Goal: Transaction & Acquisition: Book appointment/travel/reservation

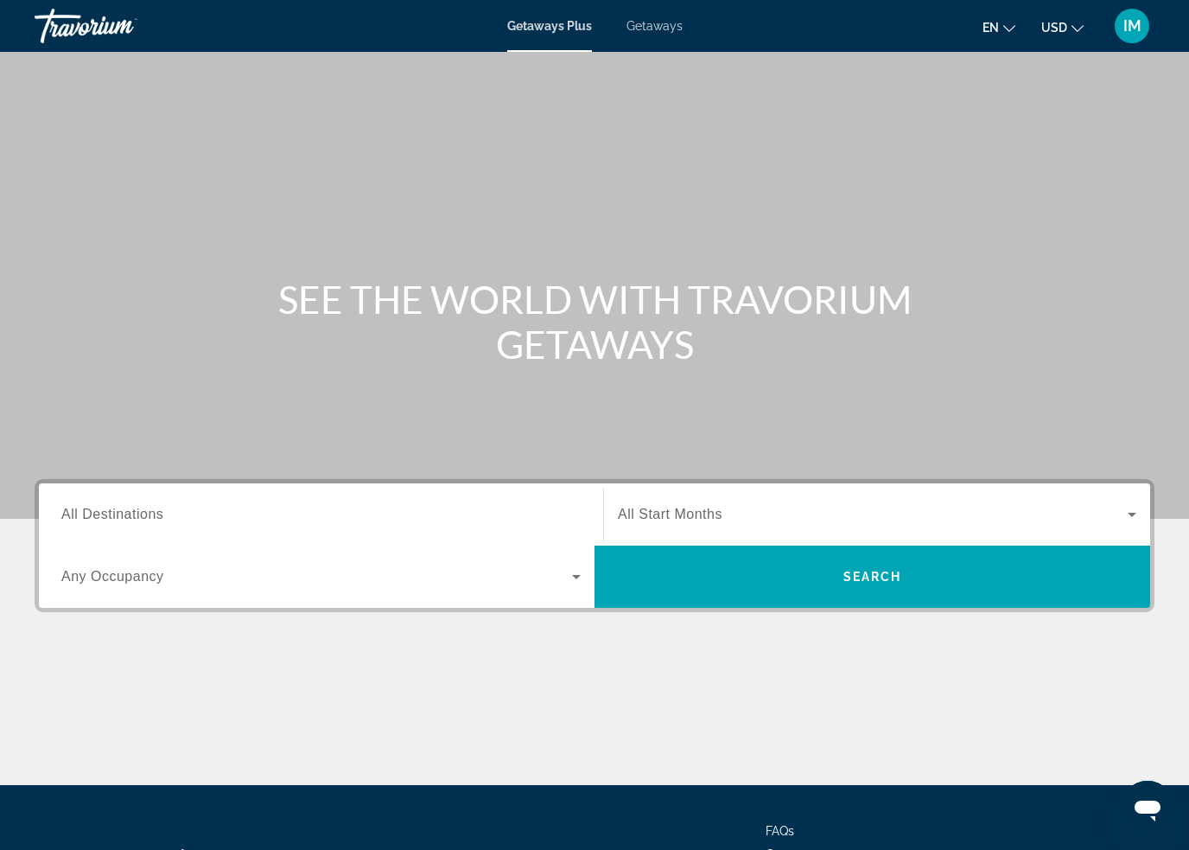
click at [662, 33] on span "Getaways" at bounding box center [655, 26] width 56 height 14
click at [120, 513] on span "All Destinations" at bounding box center [112, 513] width 102 height 15
click at [120, 513] on input "Destination All Destinations" at bounding box center [320, 515] width 519 height 21
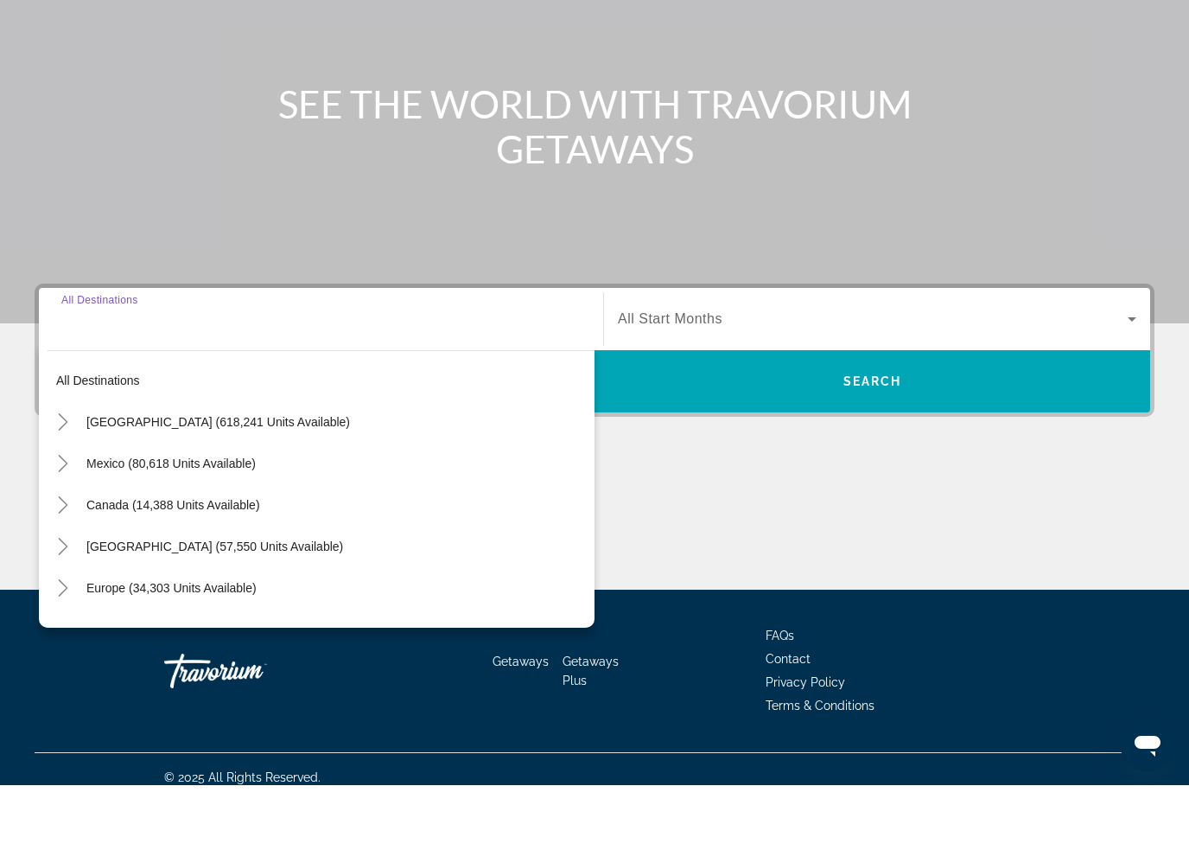
scroll to position [147, 0]
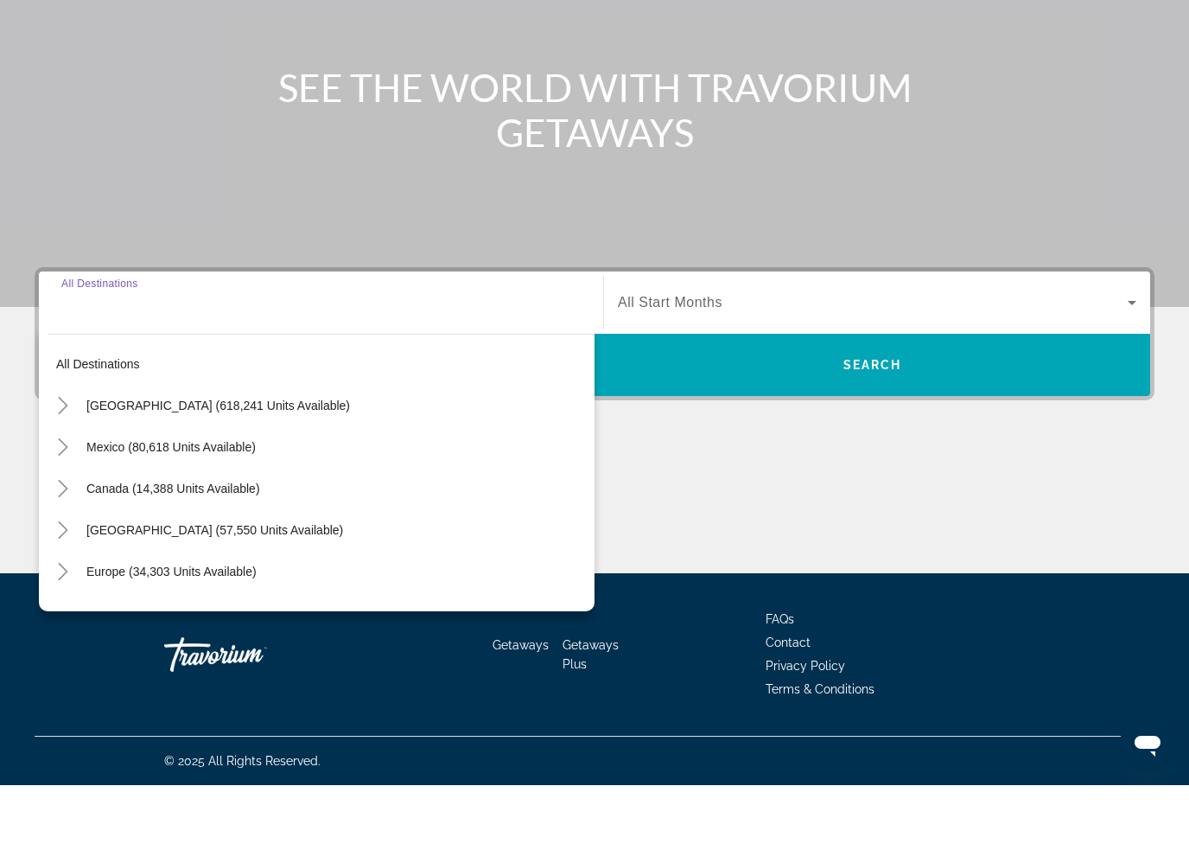
click at [63, 461] on icon "Toggle United States (618,241 units available)" at bounding box center [63, 469] width 10 height 17
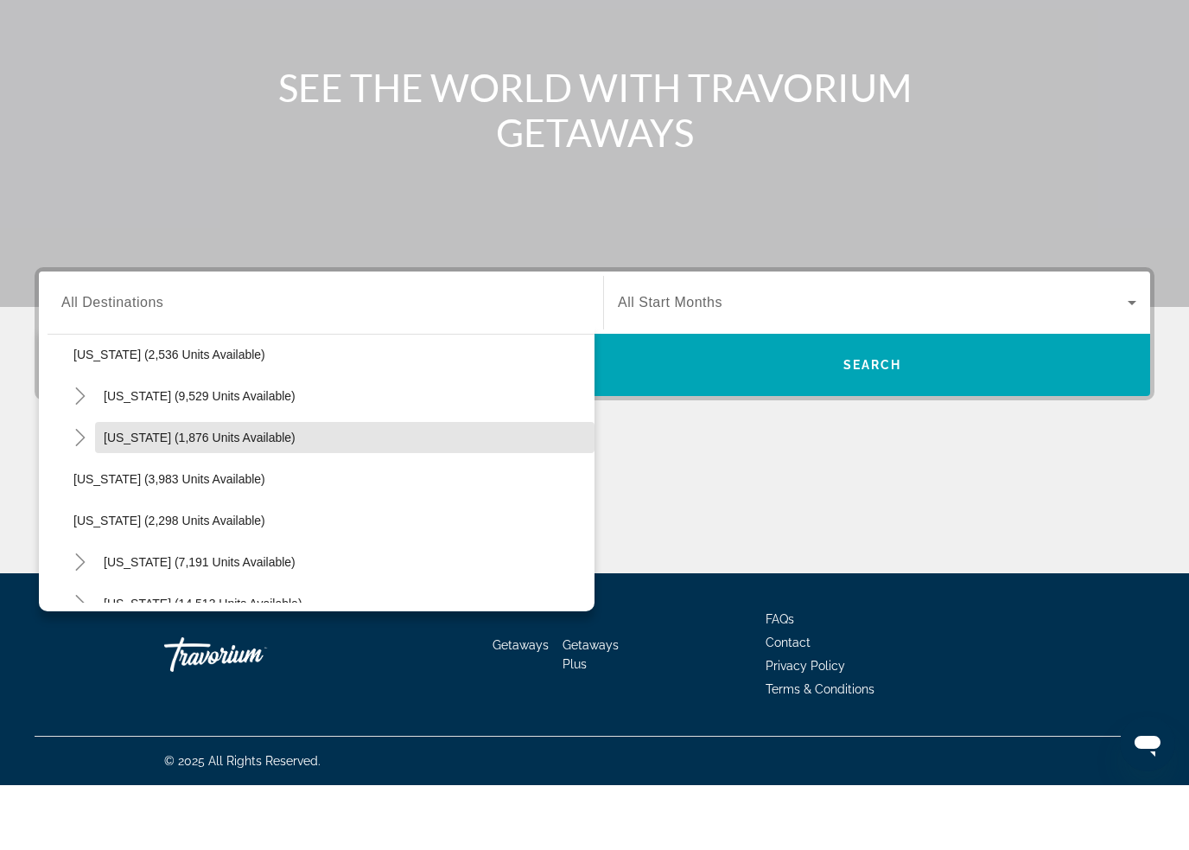
scroll to position [1004, 0]
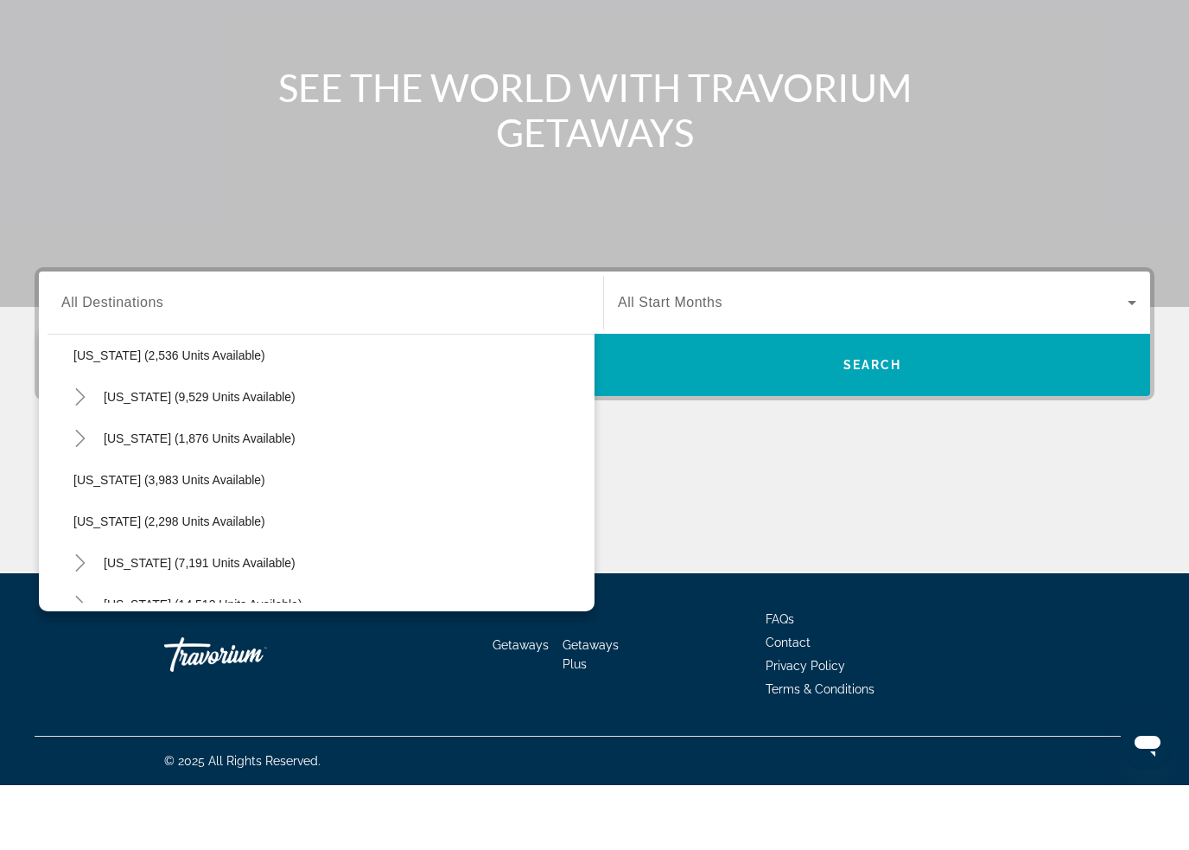
click at [85, 453] on icon "Toggle Nevada (9,529 units available)" at bounding box center [80, 461] width 10 height 17
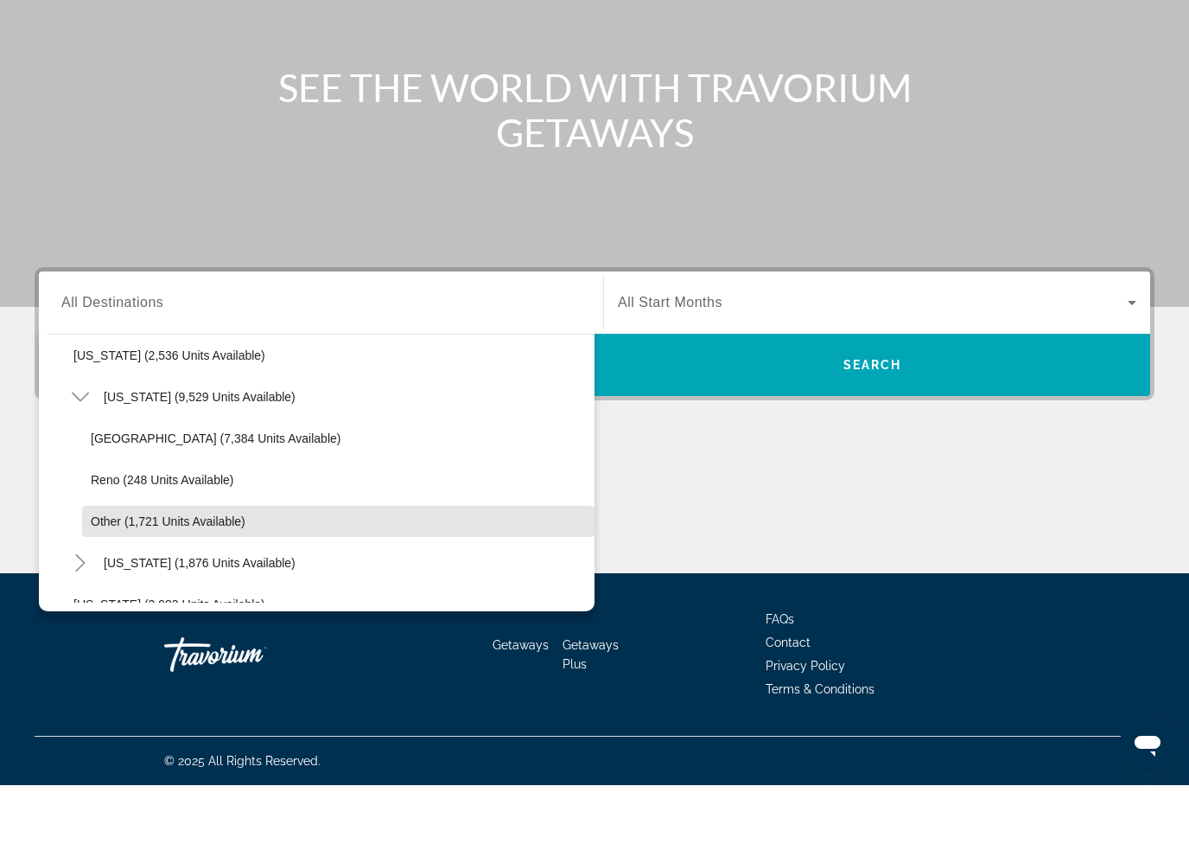
click at [175, 579] on span "Other (1,721 units available)" at bounding box center [168, 586] width 155 height 14
type input "**********"
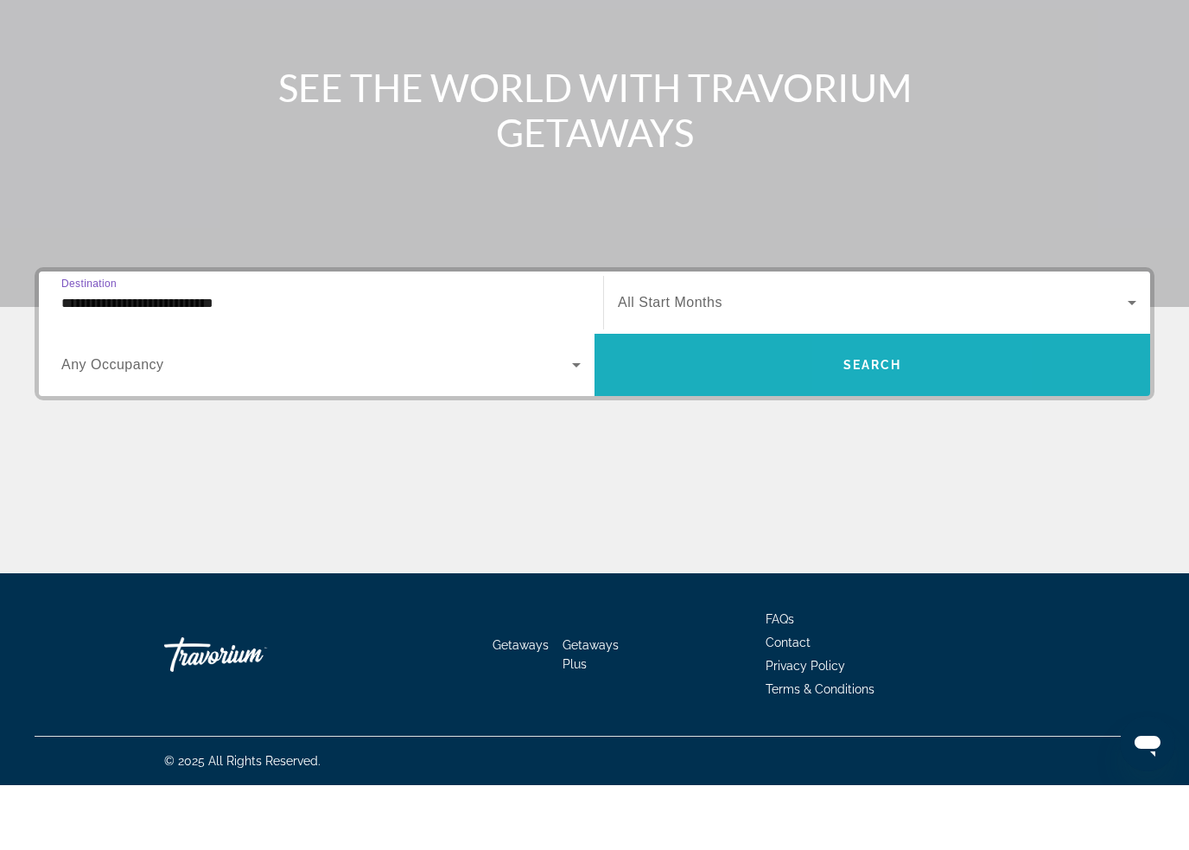
click at [873, 423] on span "Search" at bounding box center [872, 430] width 59 height 14
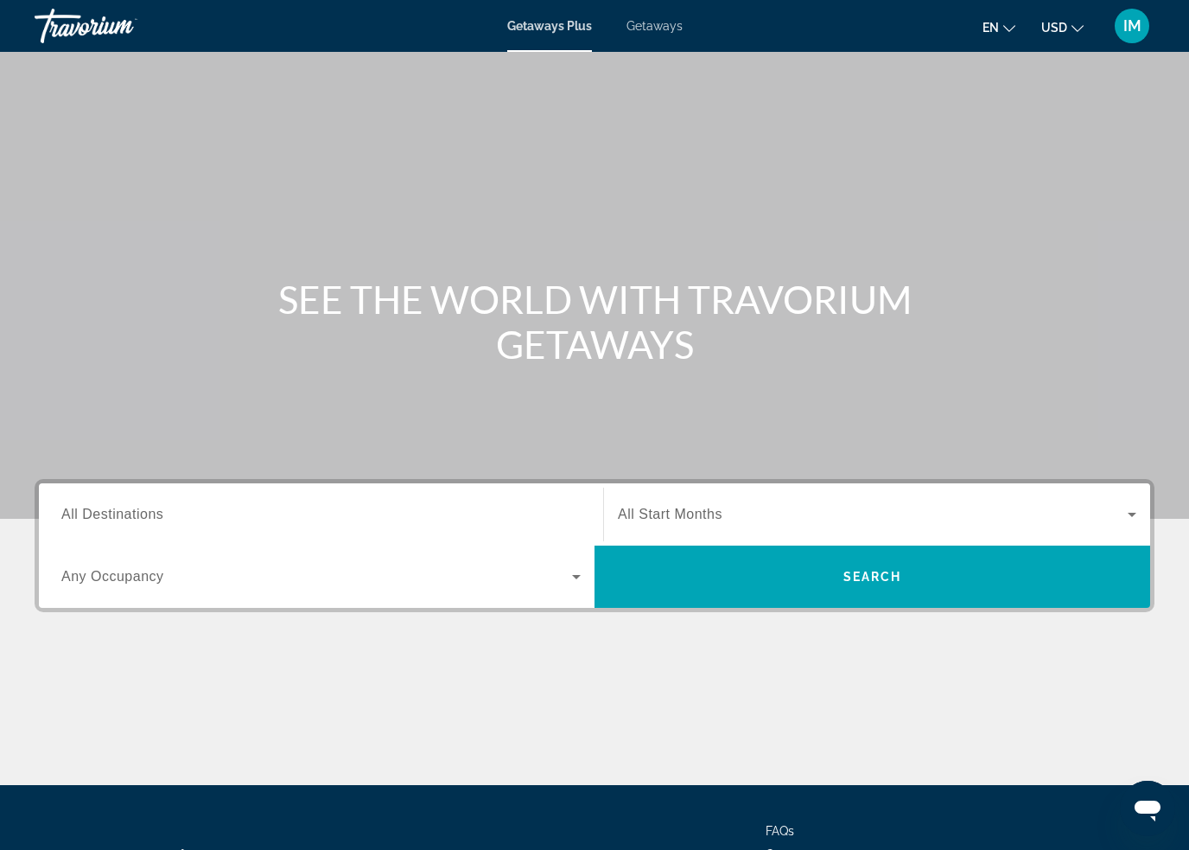
click at [665, 26] on span "Getaways" at bounding box center [655, 26] width 56 height 14
click at [156, 520] on span "All Destinations" at bounding box center [112, 513] width 102 height 15
click at [156, 520] on input "Destination All Destinations" at bounding box center [320, 515] width 519 height 21
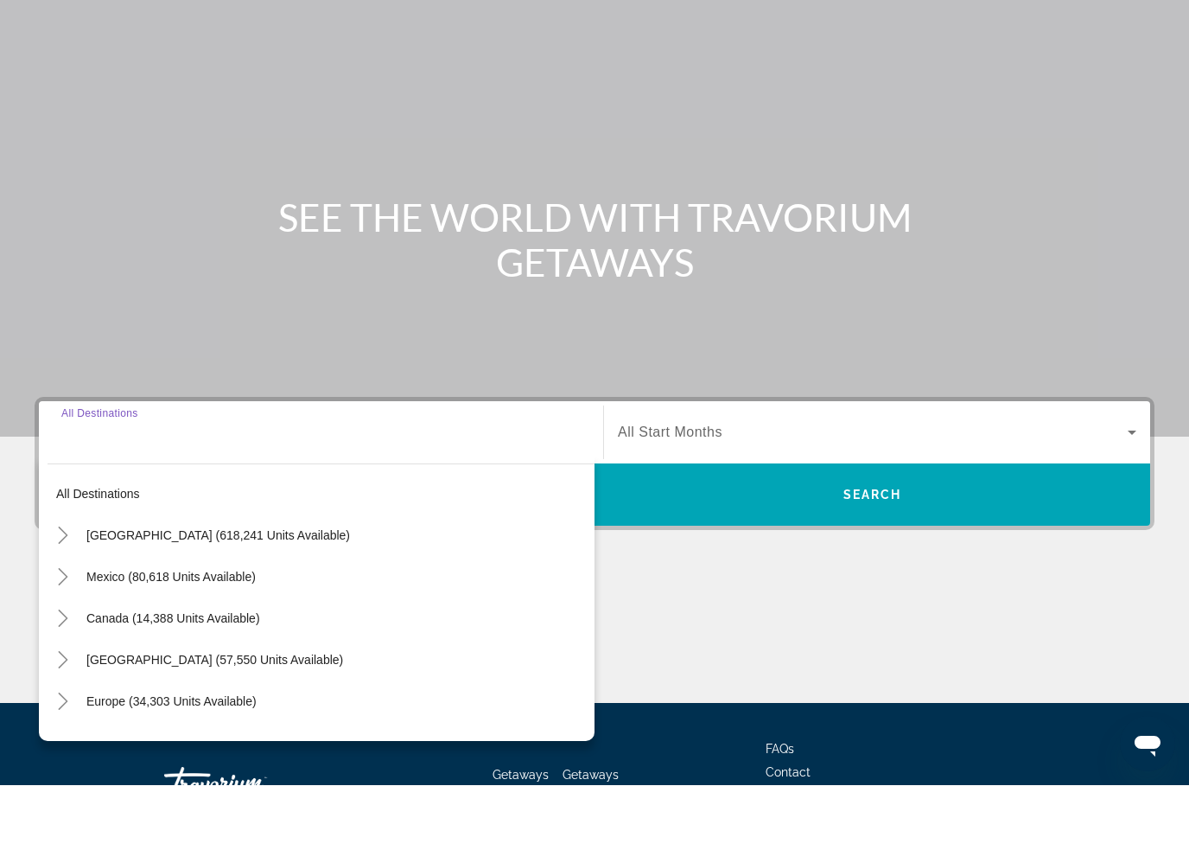
scroll to position [147, 0]
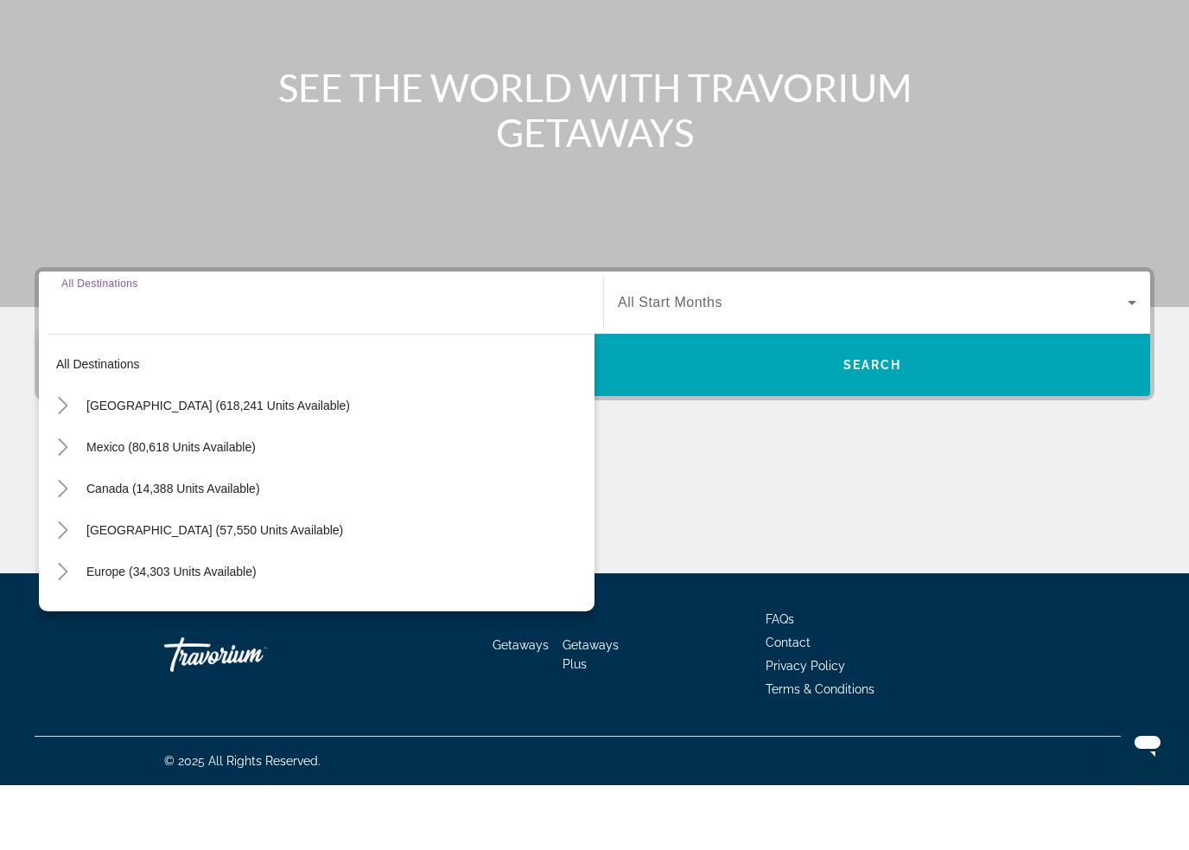
click at [64, 461] on icon "Toggle United States (618,241 units available)" at bounding box center [62, 469] width 17 height 17
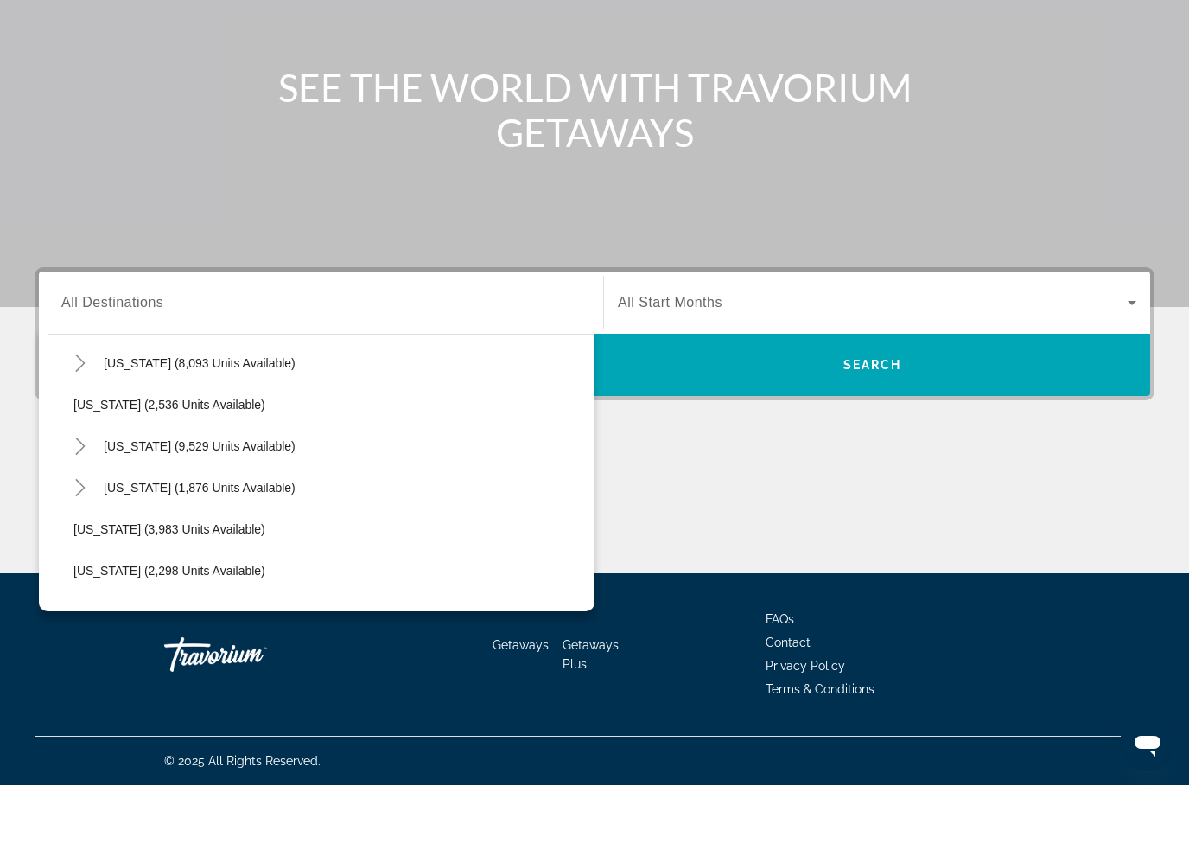
scroll to position [959, 0]
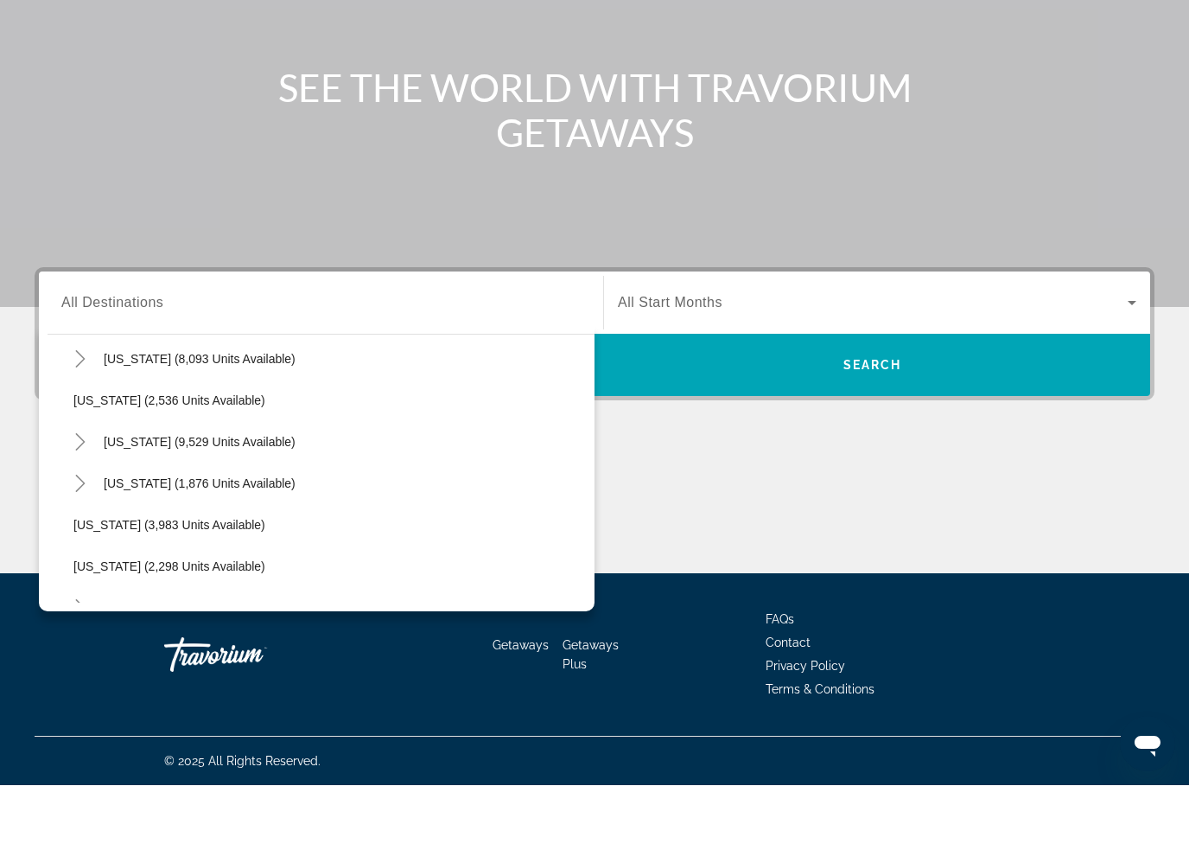
click at [89, 492] on mat-icon "Toggle Nevada (9,529 units available)" at bounding box center [80, 507] width 30 height 30
click at [118, 624] on span "Other (1,721 units available)" at bounding box center [168, 631] width 155 height 14
type input "**********"
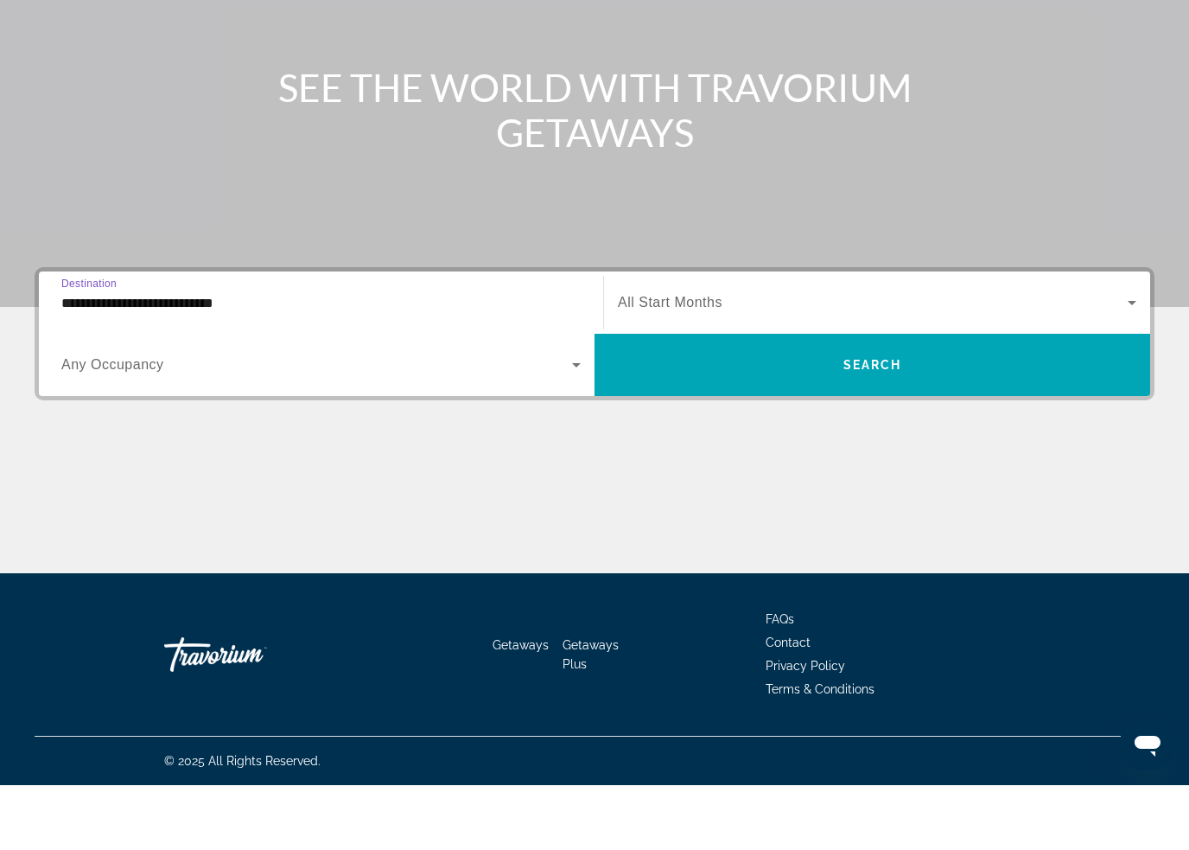
click at [738, 409] on span "Search widget" at bounding box center [873, 429] width 556 height 41
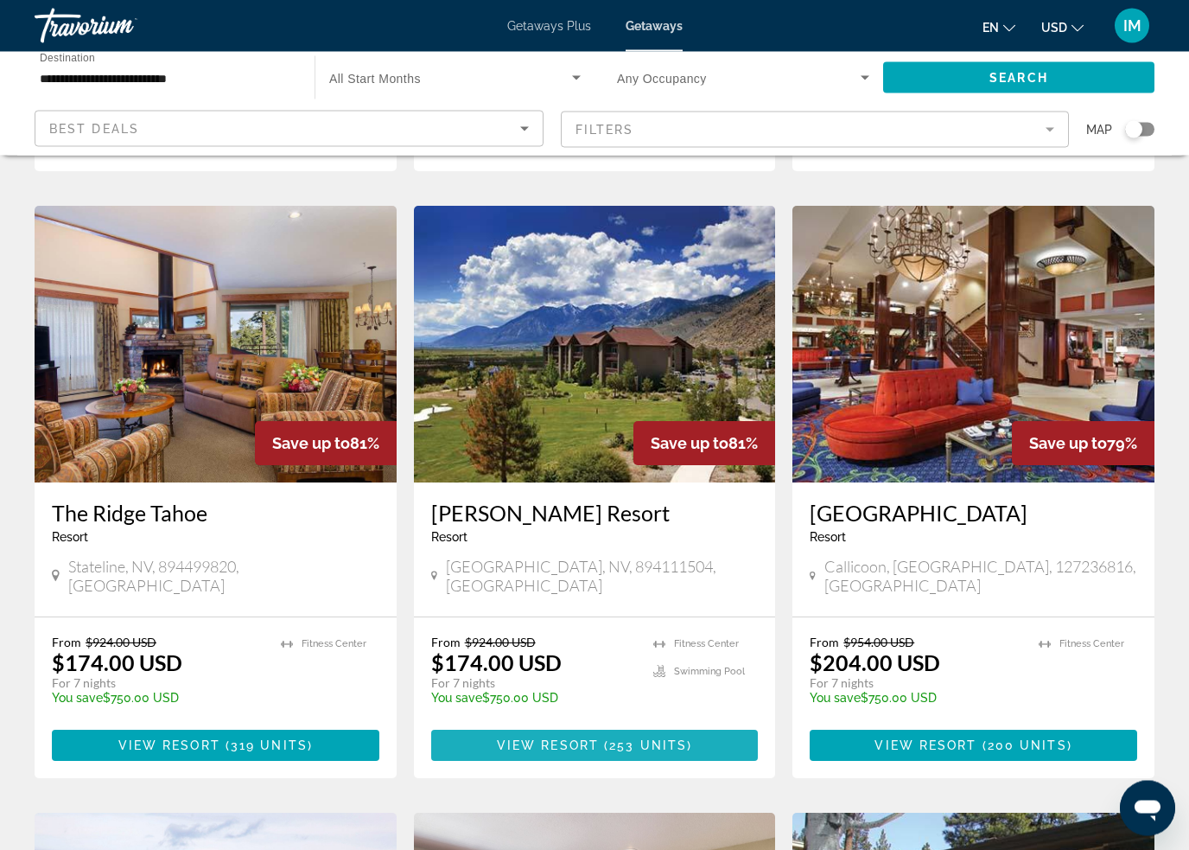
scroll to position [617, 0]
click at [611, 738] on span "253 units" at bounding box center [648, 745] width 78 height 14
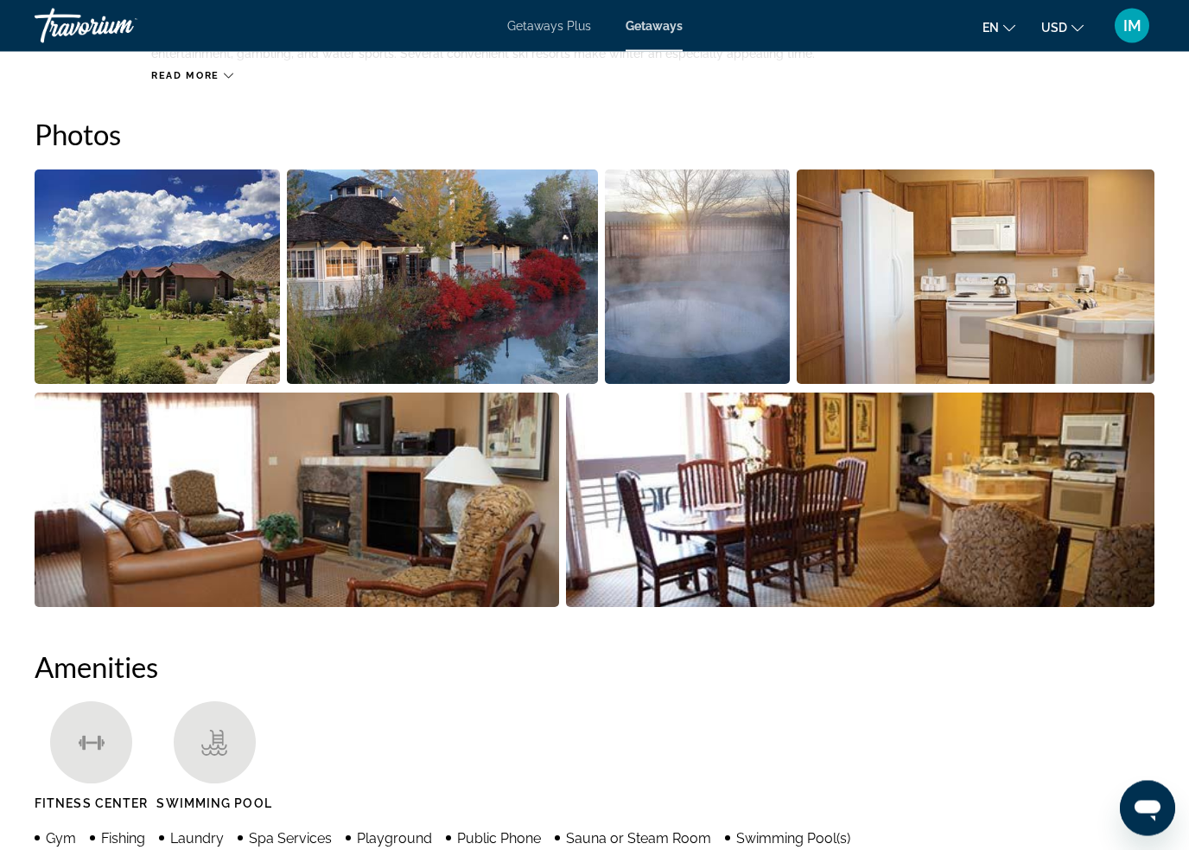
scroll to position [1040, 0]
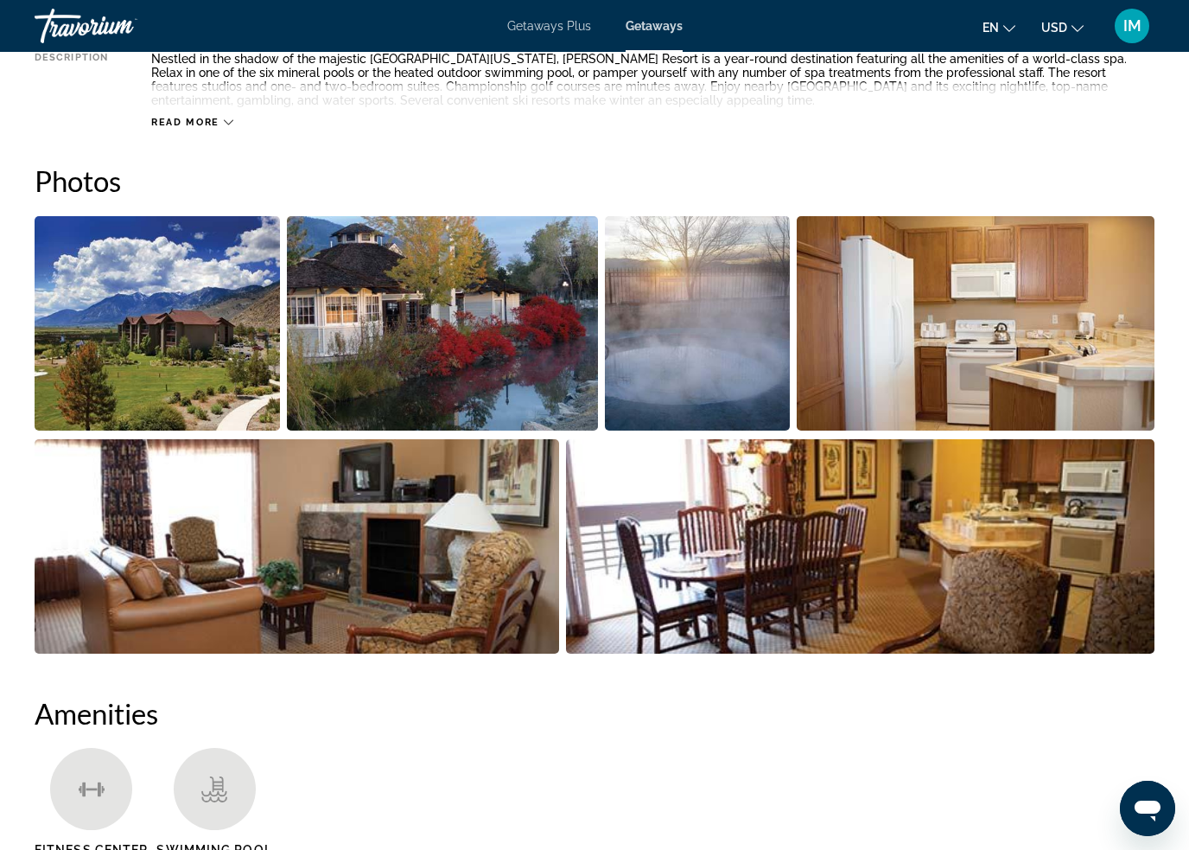
click at [202, 329] on img "Open full-screen image slider" at bounding box center [157, 323] width 245 height 214
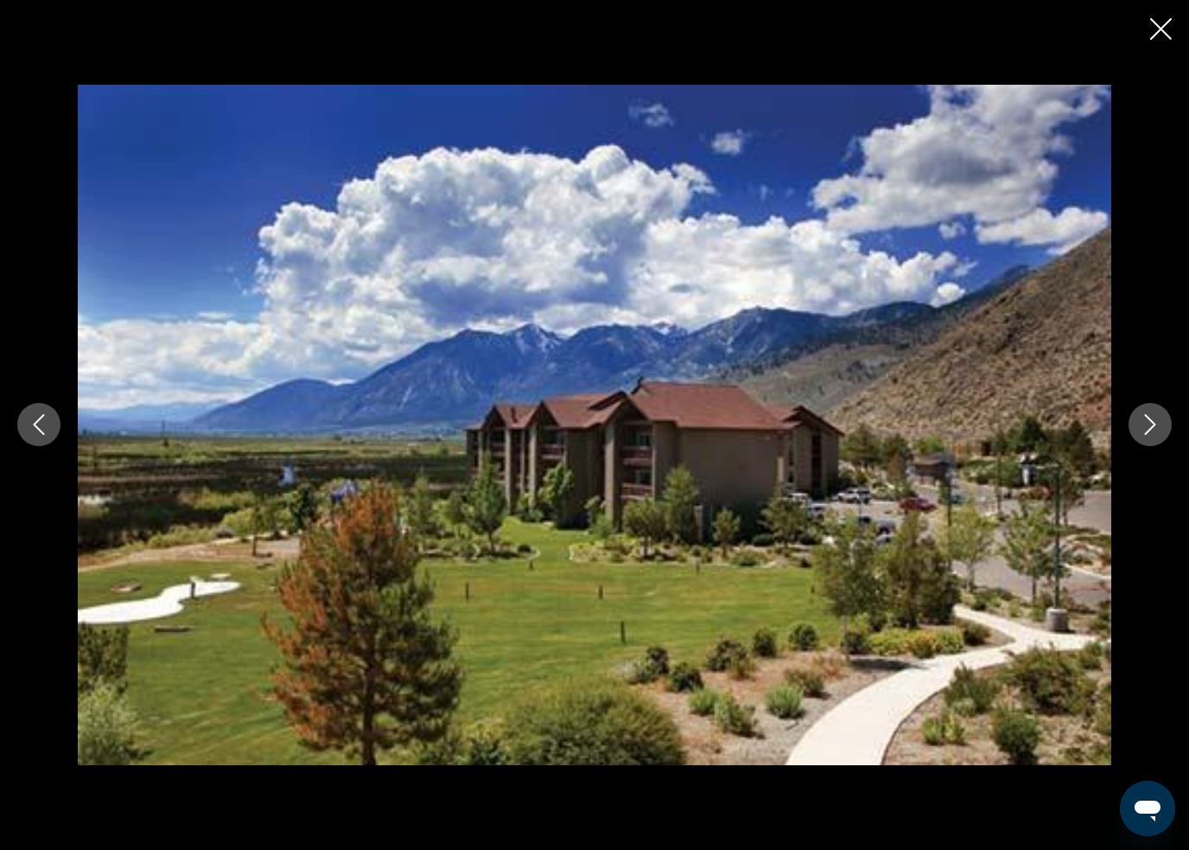
click at [1145, 430] on icon "Next image" at bounding box center [1150, 424] width 21 height 21
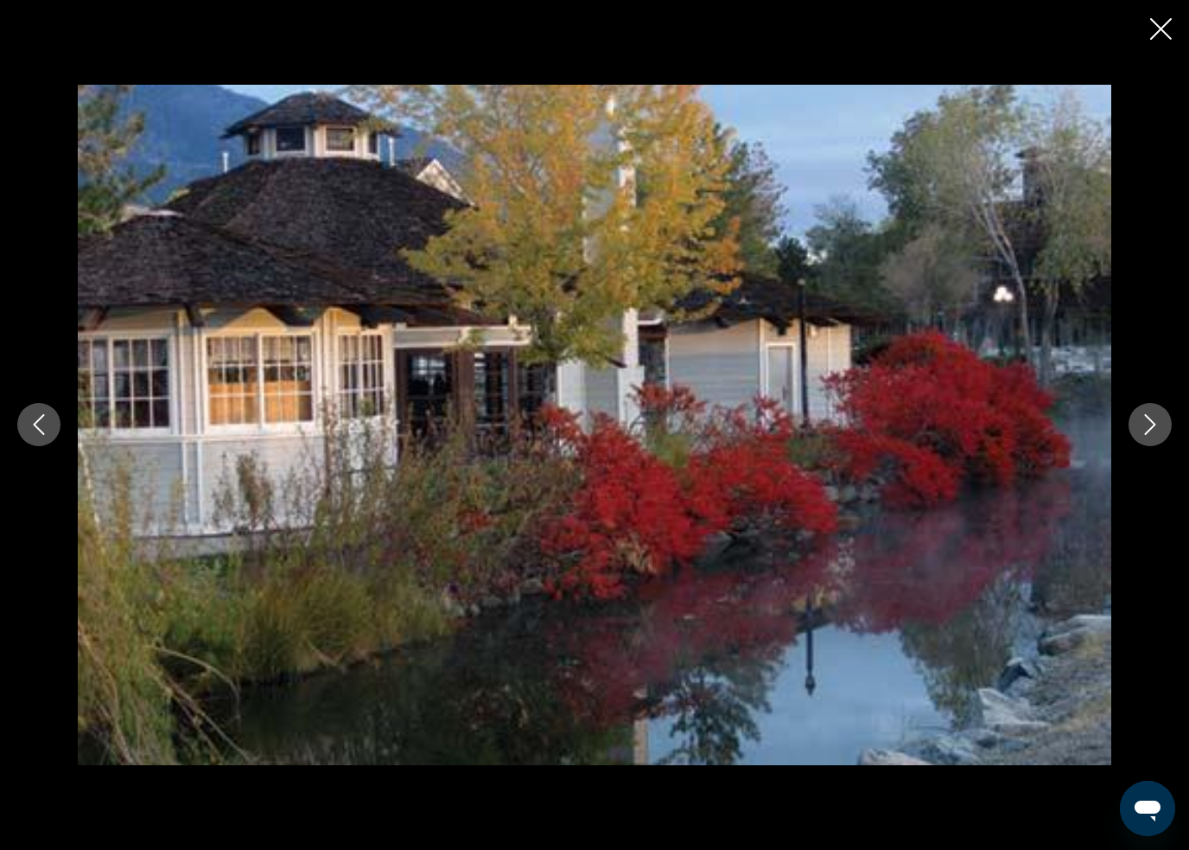
click at [1132, 419] on button "Next image" at bounding box center [1150, 424] width 43 height 43
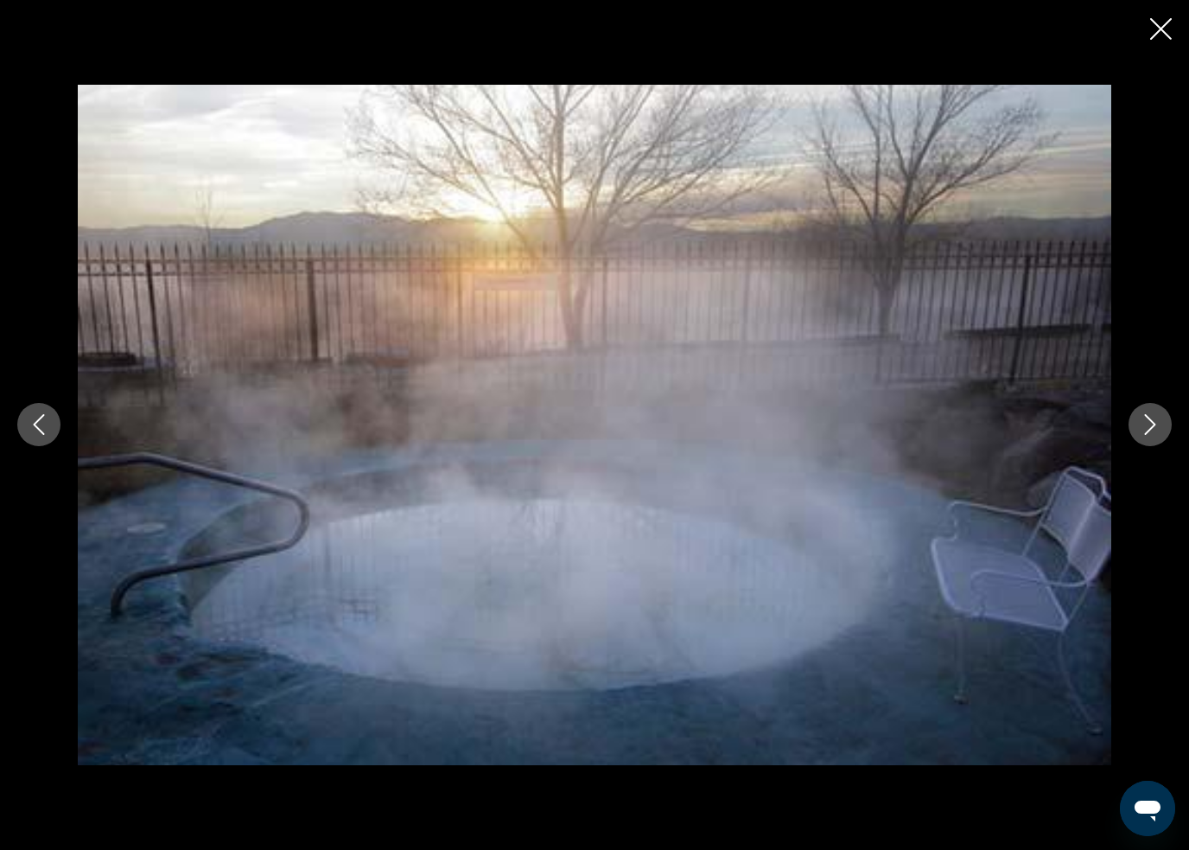
click at [1147, 424] on icon "Next image" at bounding box center [1150, 424] width 21 height 21
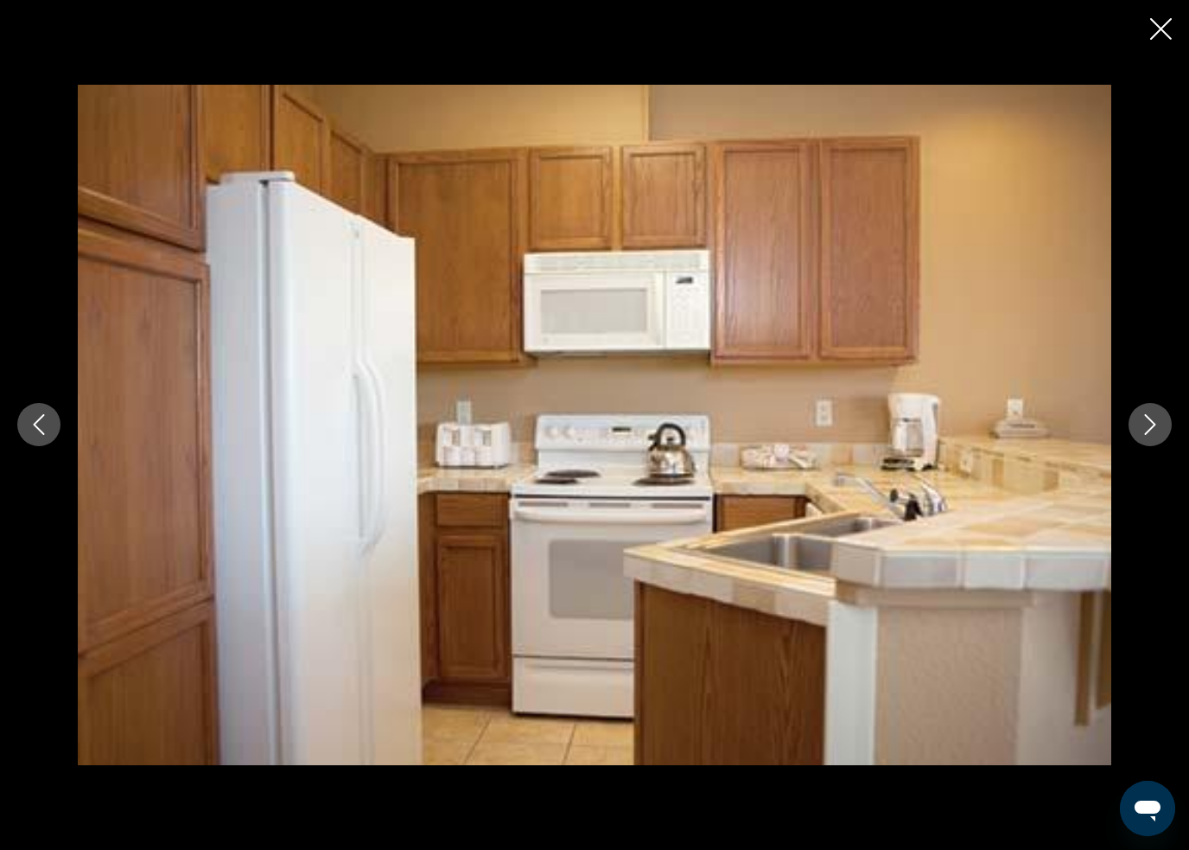
click at [1141, 421] on icon "Next image" at bounding box center [1150, 424] width 21 height 21
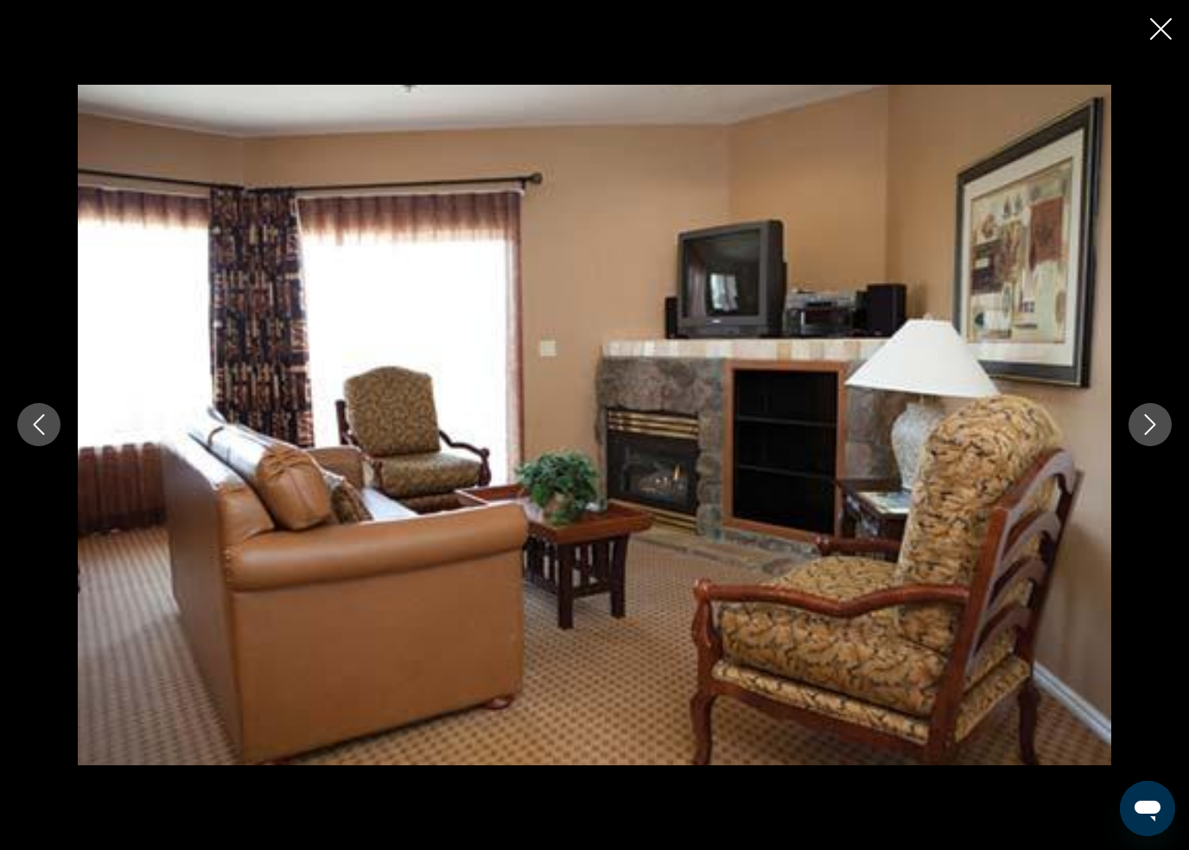
click at [1140, 415] on icon "Next image" at bounding box center [1150, 424] width 21 height 21
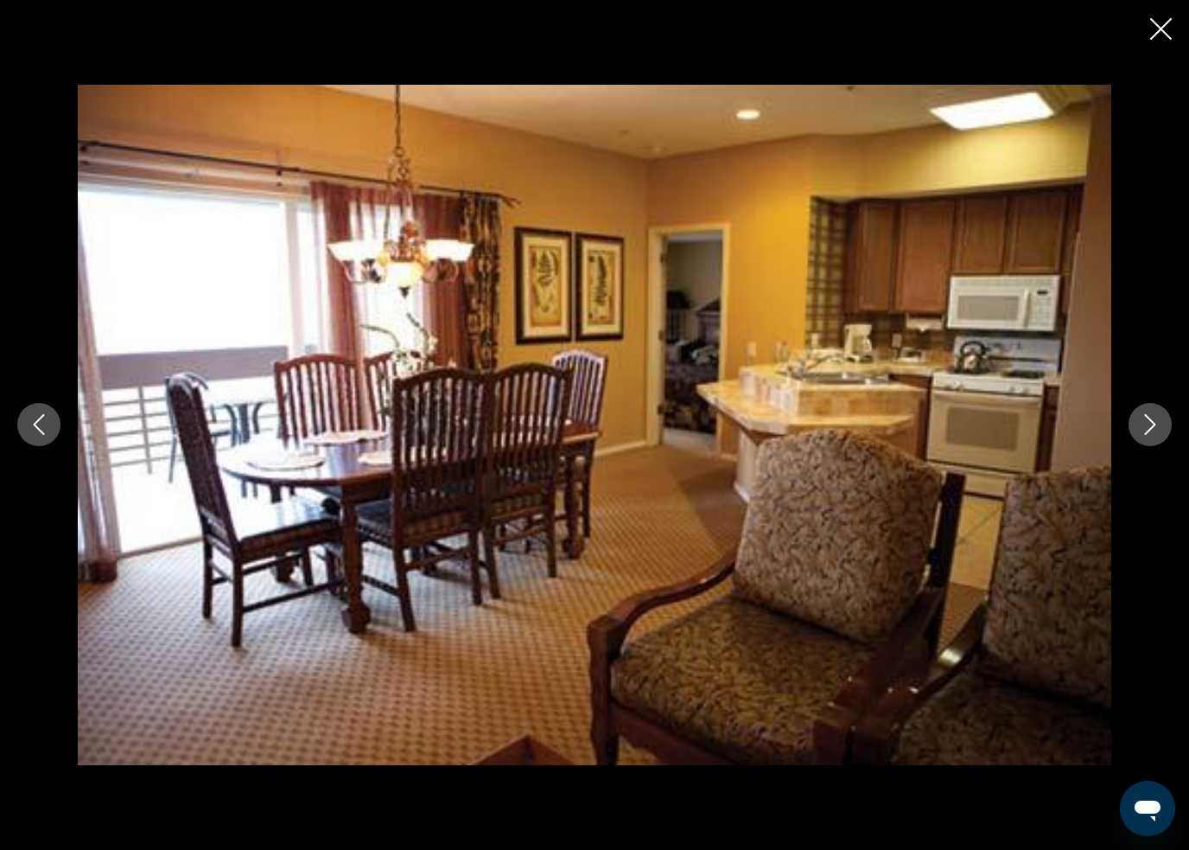
click at [1140, 23] on div "prev next" at bounding box center [594, 425] width 1189 height 850
click at [1155, 35] on icon "Close slideshow" at bounding box center [1161, 29] width 22 height 22
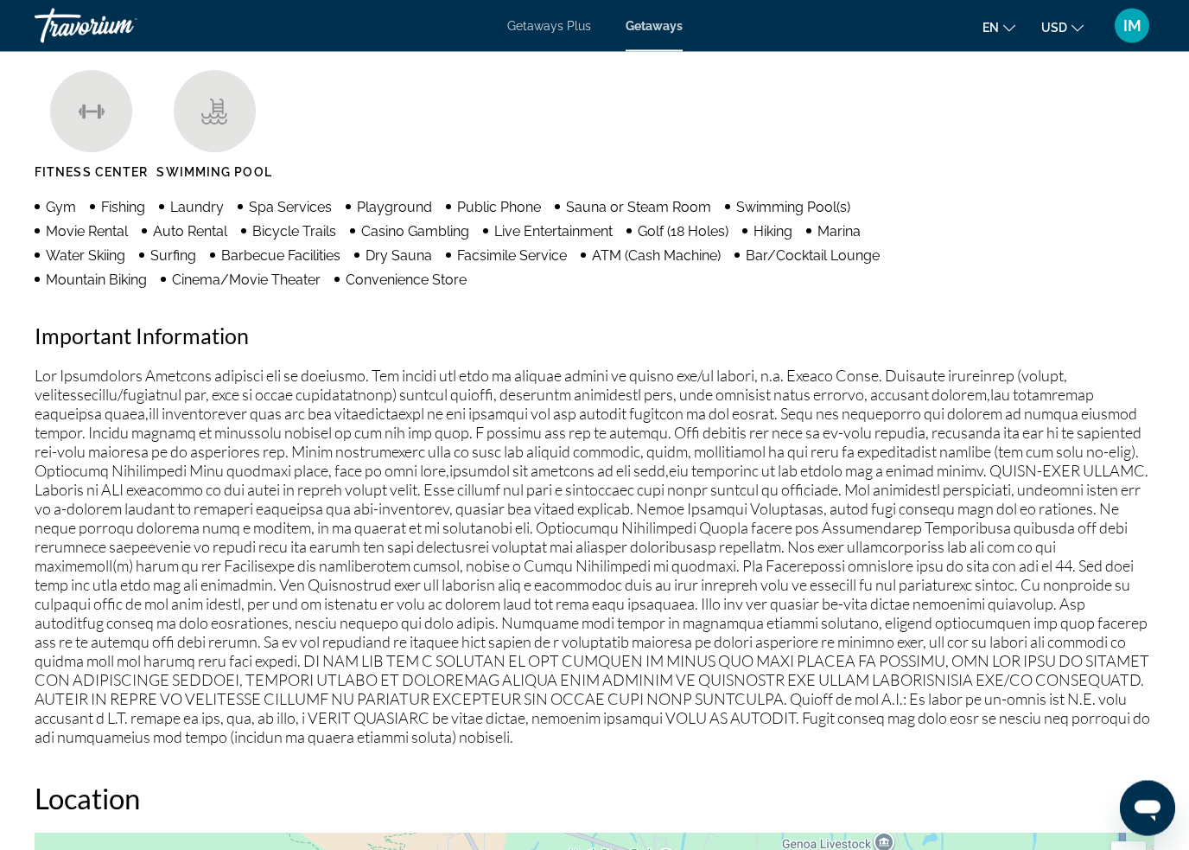
scroll to position [1695, 0]
